Goal: Task Accomplishment & Management: Complete application form

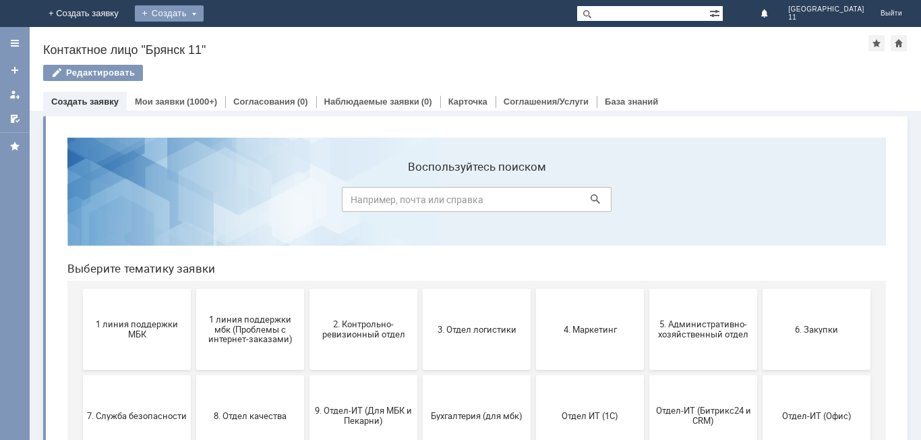
click at [204, 13] on div "Создать" at bounding box center [169, 13] width 69 height 16
click at [240, 39] on link "Заявка" at bounding box center [189, 40] width 102 height 16
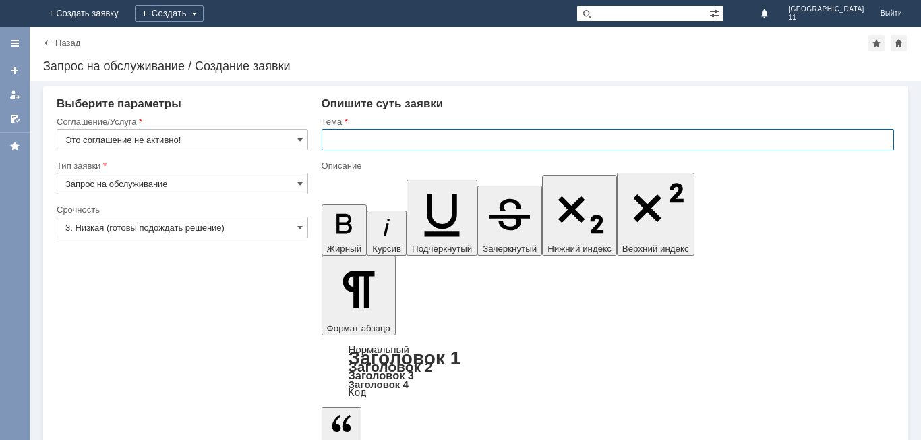
click at [324, 140] on input "text" at bounding box center [608, 140] width 572 height 22
drag, startPoint x: 330, startPoint y: 139, endPoint x: 466, endPoint y: 141, distance: 136.2
click at [475, 145] on input "мбк 11 Брянск. Отложенные чеки" at bounding box center [608, 140] width 572 height 22
type input "мбк 11 Брянск. Отложенные чеки"
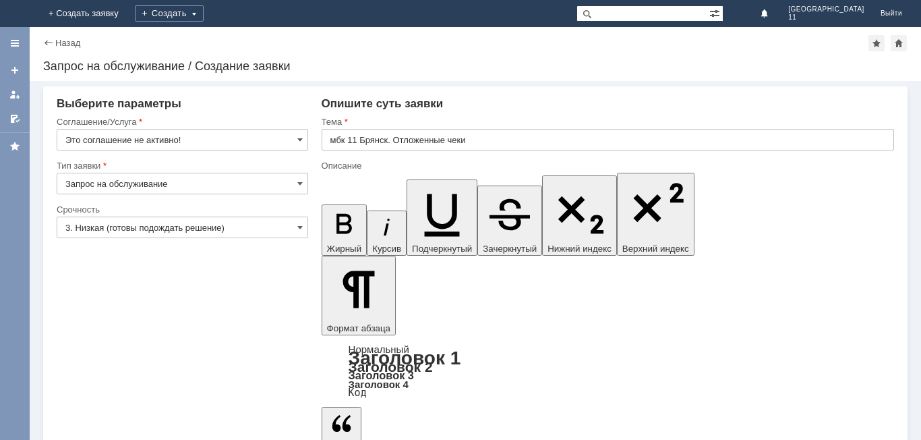
scroll to position [293, 5]
click at [299, 142] on span at bounding box center [299, 139] width 5 height 11
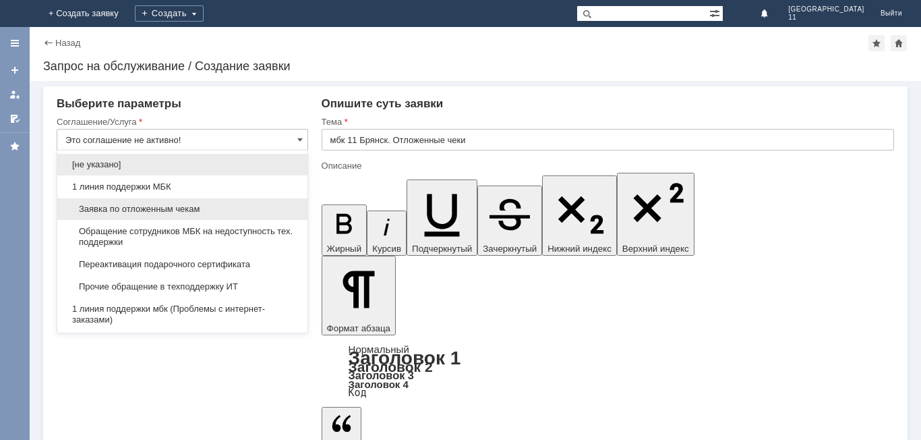
click at [233, 208] on span "Заявка по отложенным чекам" at bounding box center [182, 209] width 234 height 11
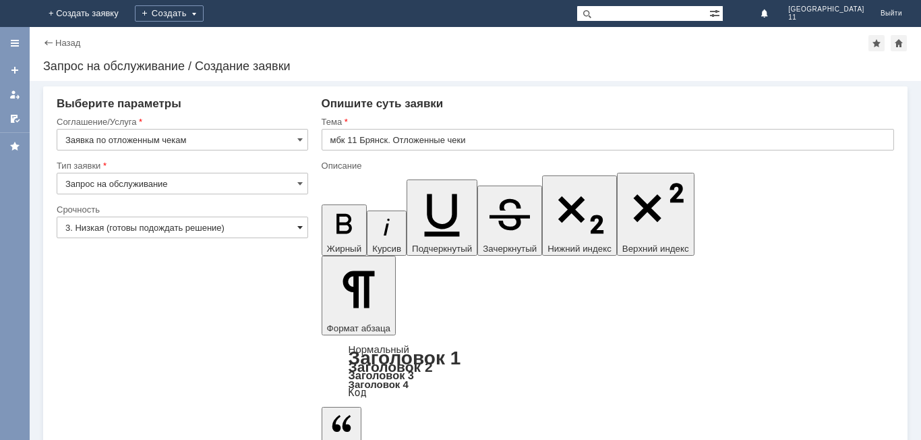
type input "Заявка по отложенным чекам"
click at [299, 230] on span at bounding box center [299, 227] width 5 height 11
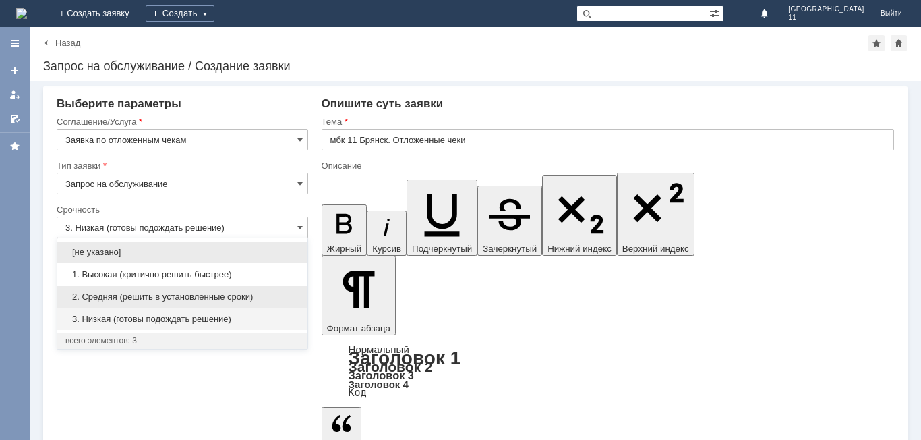
click at [217, 299] on span "2. Средняя (решить в установленные сроки)" at bounding box center [182, 296] width 234 height 11
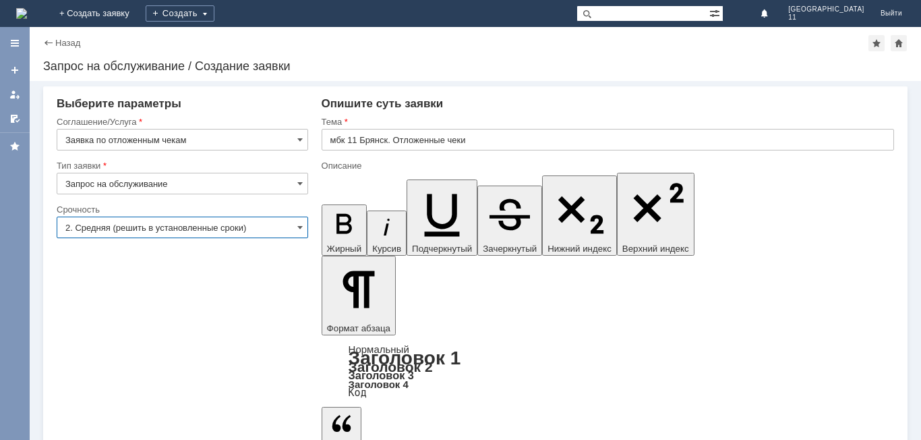
type input "2. Средняя (решить в установленные сроки)"
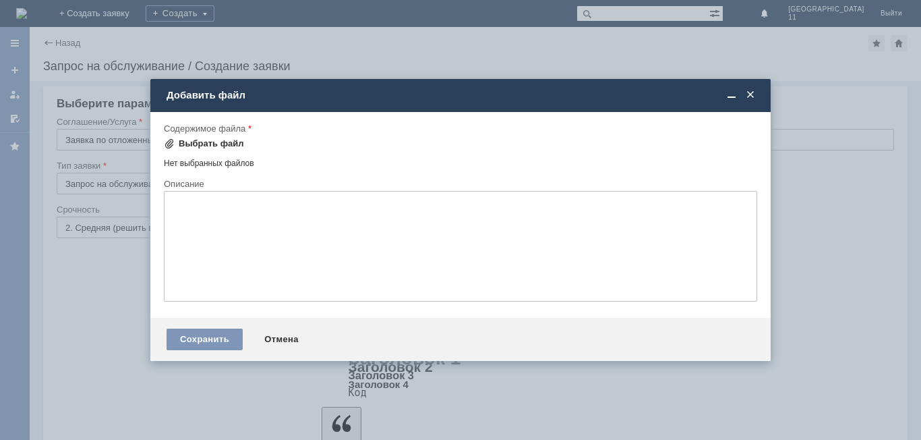
click at [220, 146] on div "Выбрать файл" at bounding box center [211, 143] width 65 height 11
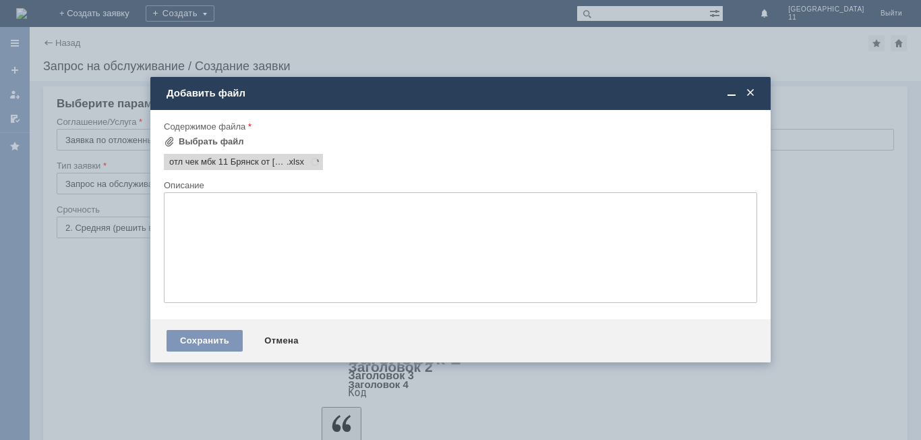
scroll to position [0, 0]
click at [225, 342] on div "Сохранить" at bounding box center [205, 341] width 76 height 22
